Goal: Check status: Check status

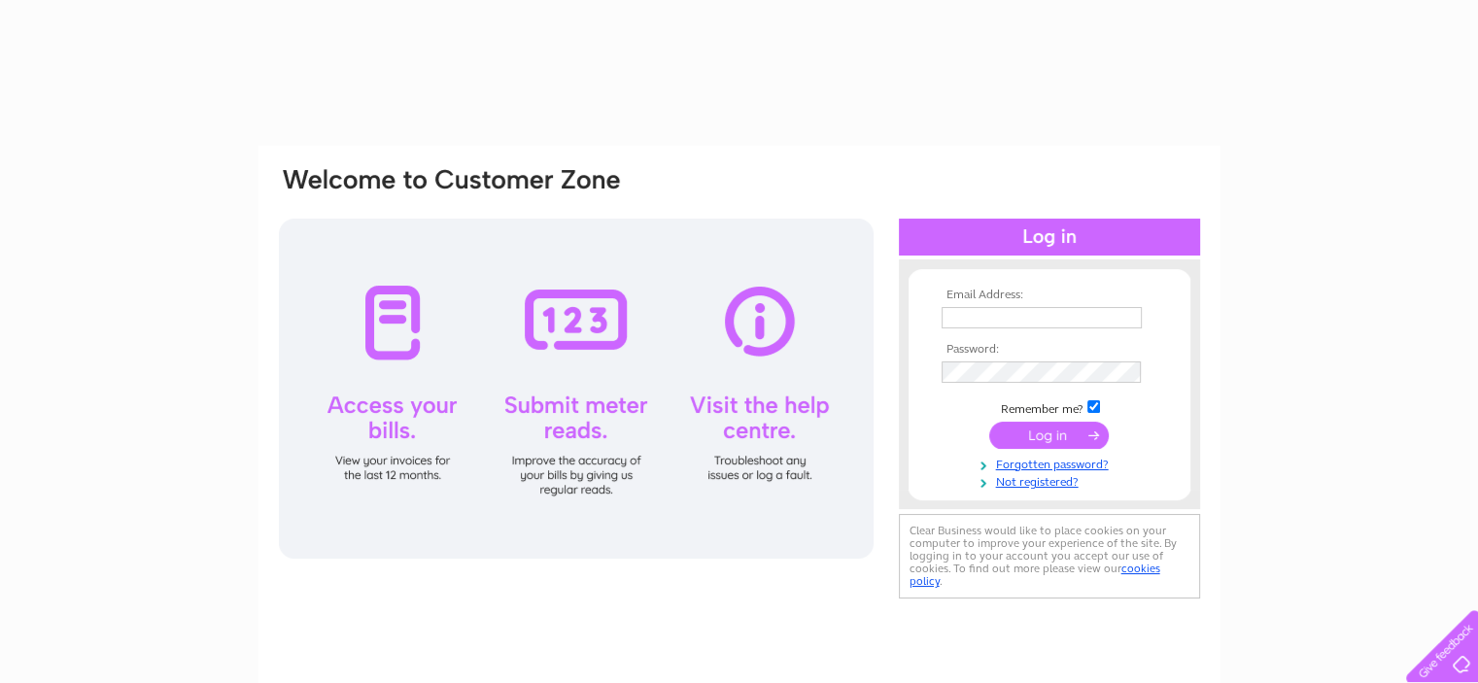
type input "philippe@glengorm.com"
drag, startPoint x: 0, startPoint y: 0, endPoint x: 1060, endPoint y: 434, distance: 1145.7
click at [1060, 434] on input "submit" at bounding box center [1049, 435] width 120 height 27
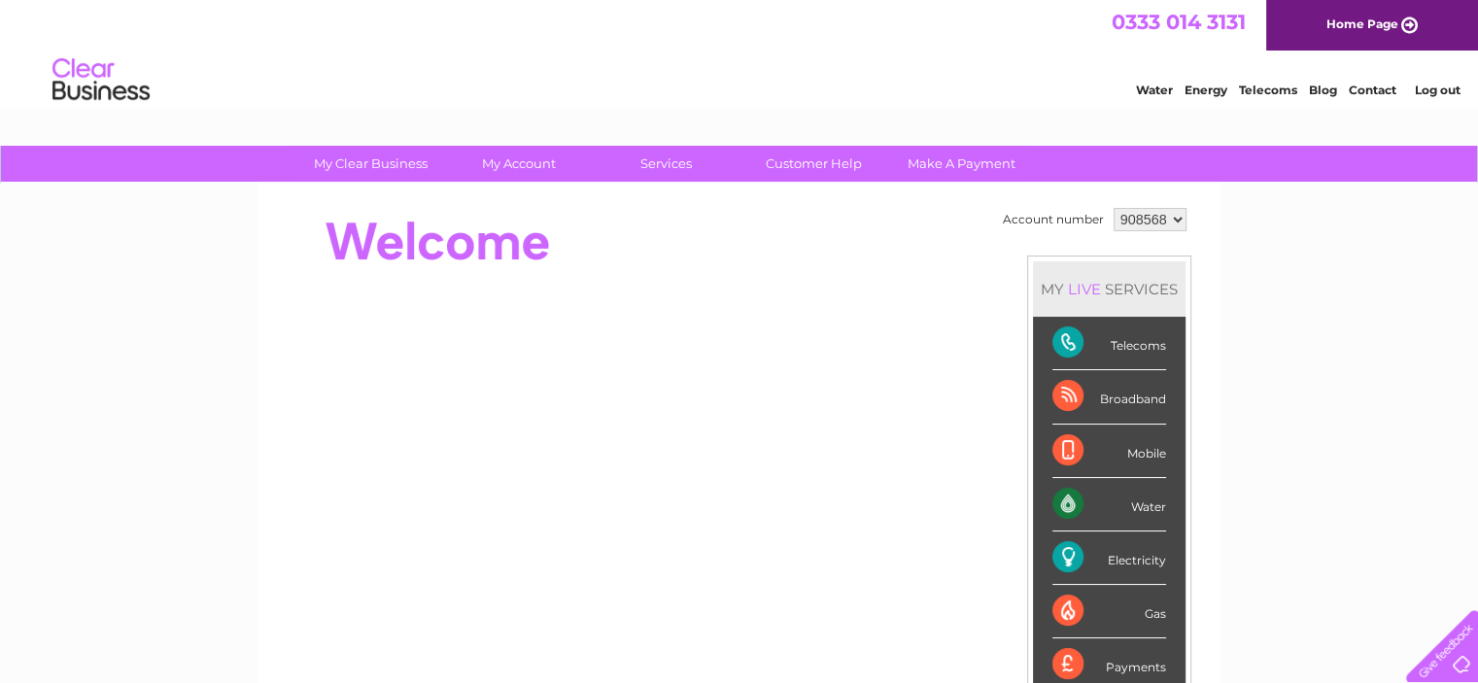
click at [1174, 219] on select "908568 908603" at bounding box center [1150, 219] width 73 height 23
select select "908603"
click at [1114, 208] on select "908568 908603" at bounding box center [1150, 219] width 73 height 23
